Goal: Task Accomplishment & Management: Manage account settings

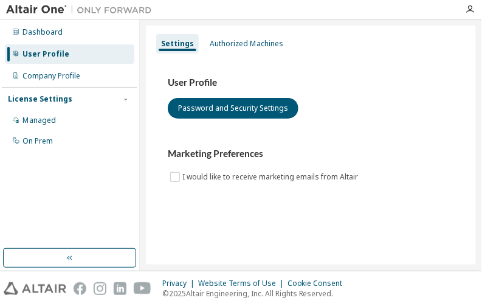
click at [445, 104] on div "User Profile Password and Security Settings" at bounding box center [311, 98] width 286 height 42
click at [441, 107] on div "User Profile Password and Security Settings" at bounding box center [311, 98] width 286 height 42
click at [440, 107] on div "User Profile Password and Security Settings" at bounding box center [311, 98] width 286 height 42
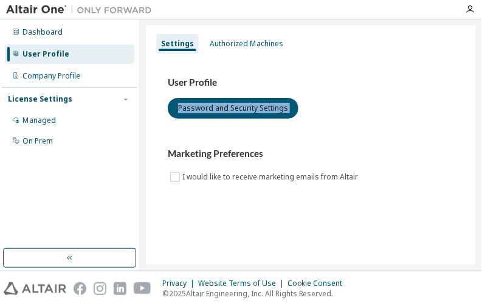
click at [440, 107] on div "User Profile Password and Security Settings" at bounding box center [311, 98] width 286 height 42
click at [442, 107] on div "User Profile Password and Security Settings" at bounding box center [311, 98] width 286 height 42
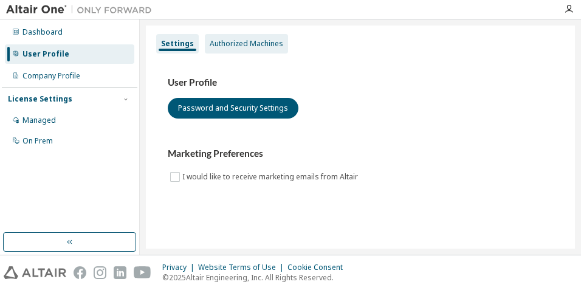
click at [245, 48] on div "Authorized Machines" at bounding box center [246, 44] width 73 height 10
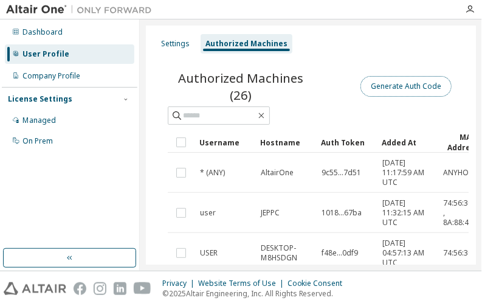
click at [381, 84] on button "Generate Auth Code" at bounding box center [405, 86] width 91 height 21
